Goal: Check status: Check status

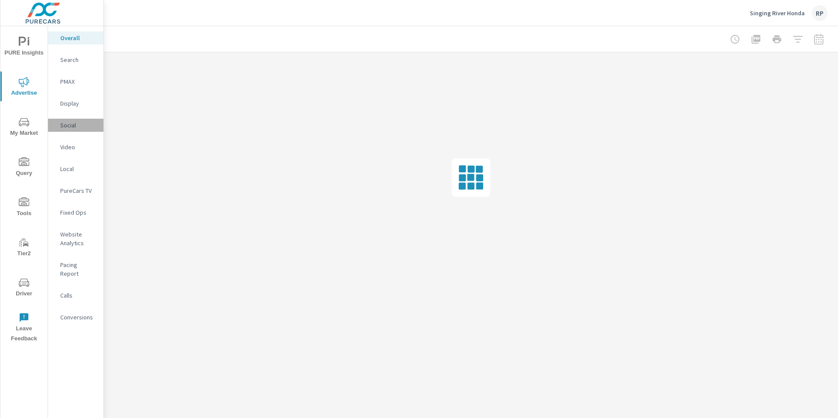
click at [70, 120] on div "Social" at bounding box center [75, 125] width 55 height 13
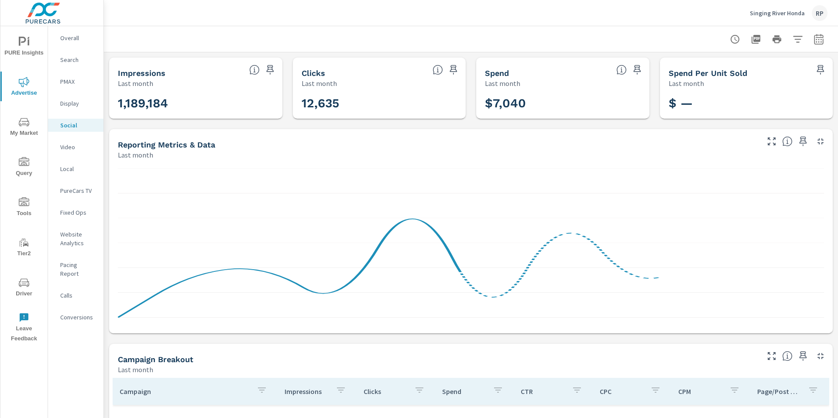
click at [824, 43] on div at bounding box center [471, 39] width 734 height 26
click at [816, 39] on icon "button" at bounding box center [819, 39] width 10 height 10
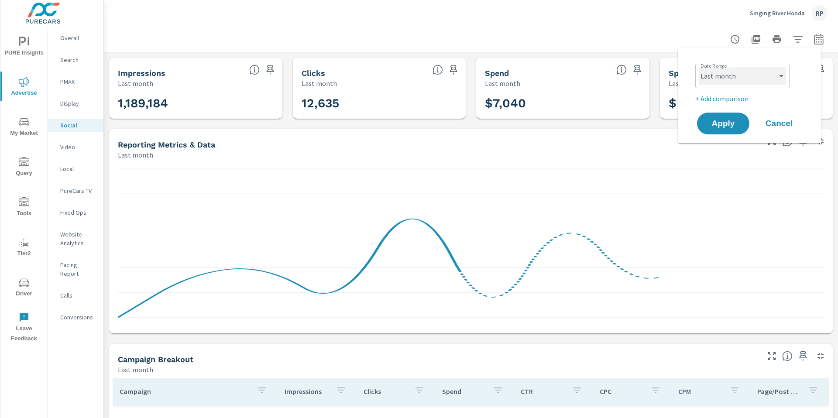
click at [763, 75] on select "Custom [DATE] Last week Last 7 days Last 14 days Last 30 days Last 45 days Last…" at bounding box center [742, 75] width 87 height 17
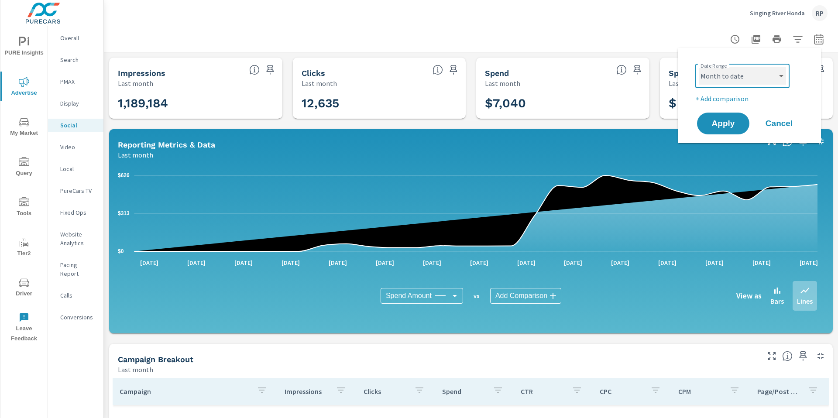
click at [699, 67] on select "Custom [DATE] Last week Last 7 days Last 14 days Last 30 days Last 45 days Last…" at bounding box center [742, 75] width 87 height 17
select select "Month to date"
drag, startPoint x: 723, startPoint y: 117, endPoint x: 722, endPoint y: 124, distance: 7.0
click at [722, 124] on button "Apply" at bounding box center [723, 123] width 54 height 23
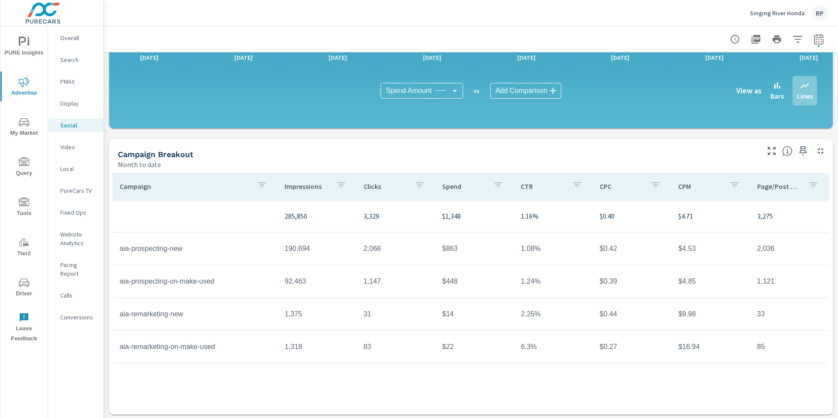
scroll to position [207, 0]
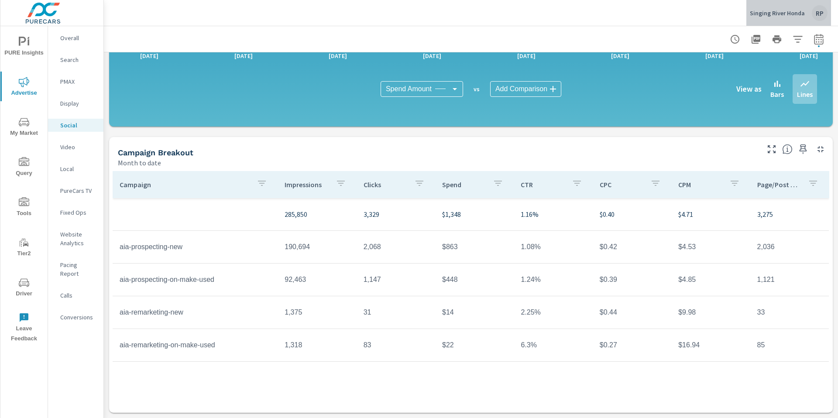
click at [815, 18] on div "RP" at bounding box center [820, 13] width 16 height 16
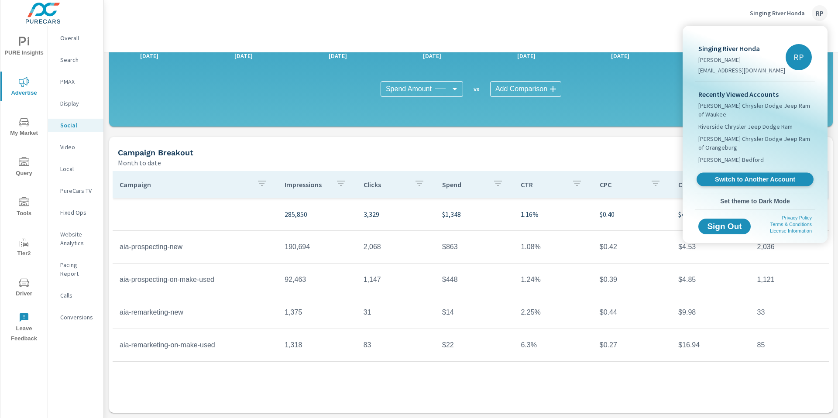
click at [752, 176] on span "Switch to Another Account" at bounding box center [755, 180] width 107 height 8
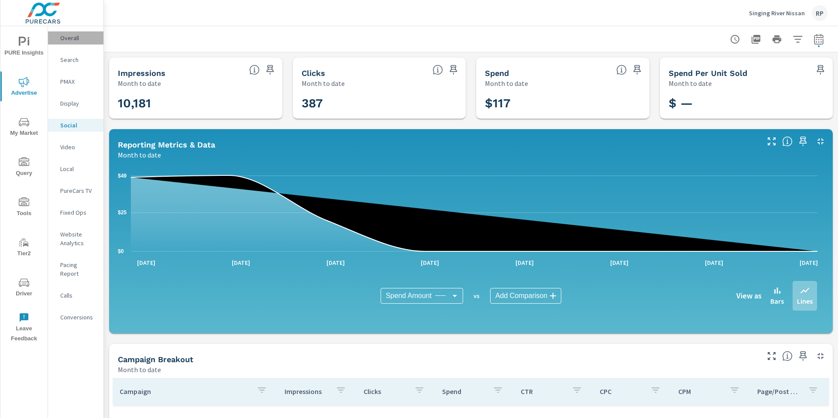
click at [75, 38] on p "Overall" at bounding box center [78, 38] width 36 height 9
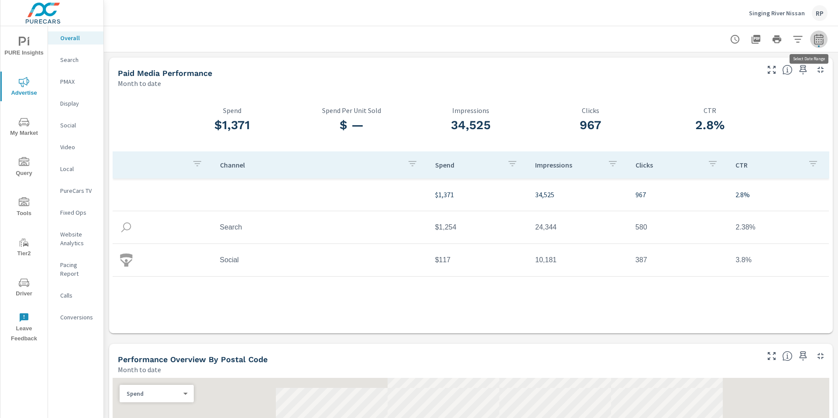
click at [815, 40] on icon "button" at bounding box center [819, 39] width 10 height 10
select select "Month to date"
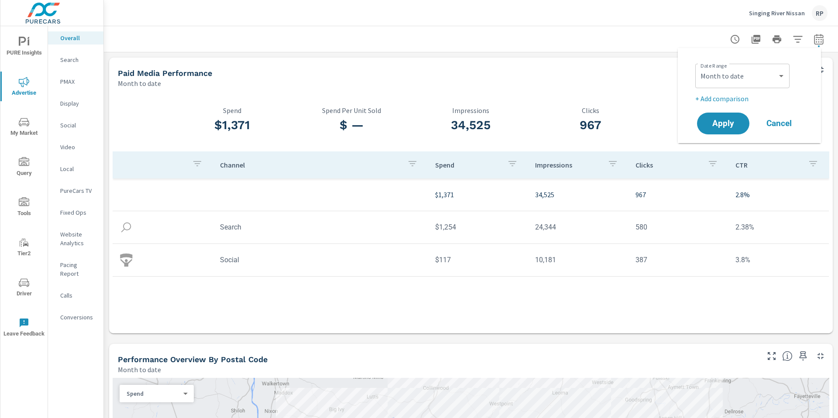
click at [600, 60] on div "Paid Media Performance Month to date" at bounding box center [435, 73] width 652 height 31
click at [24, 285] on icon "nav menu" at bounding box center [24, 283] width 10 height 8
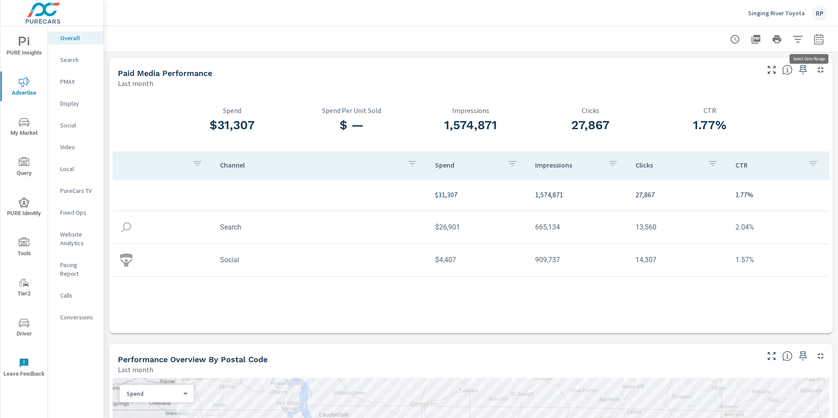
click at [814, 43] on icon "button" at bounding box center [819, 39] width 10 height 10
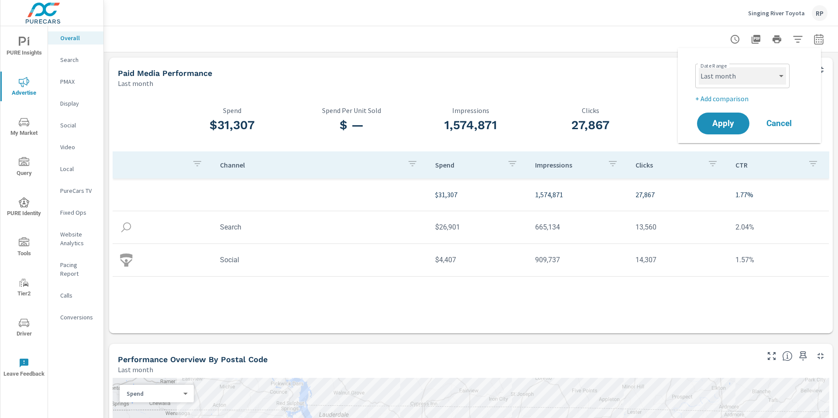
click at [762, 82] on select "Custom Yesterday Last week Last 7 days Last 14 days Last 30 days Last 45 days L…" at bounding box center [742, 75] width 87 height 17
click at [699, 67] on select "Custom Yesterday Last week Last 7 days Last 14 days Last 30 days Last 45 days L…" at bounding box center [742, 75] width 87 height 17
select select "Month to date"
click at [723, 120] on span "Apply" at bounding box center [724, 124] width 36 height 8
